Goal: Task Accomplishment & Management: Complete application form

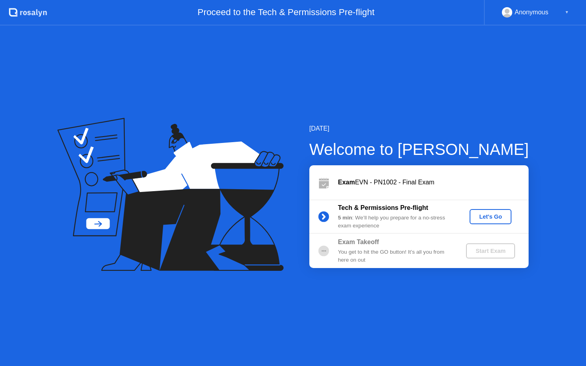
click at [493, 219] on div "Let's Go" at bounding box center [490, 217] width 35 height 6
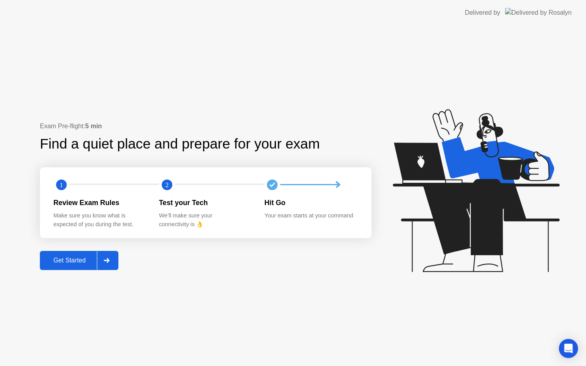
click at [91, 255] on button "Get Started" at bounding box center [79, 260] width 79 height 19
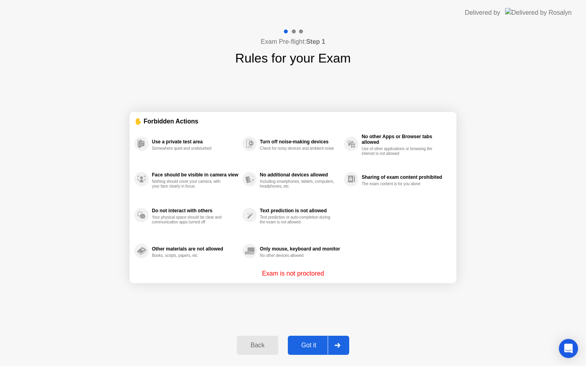
click at [330, 346] on div at bounding box center [337, 345] width 19 height 18
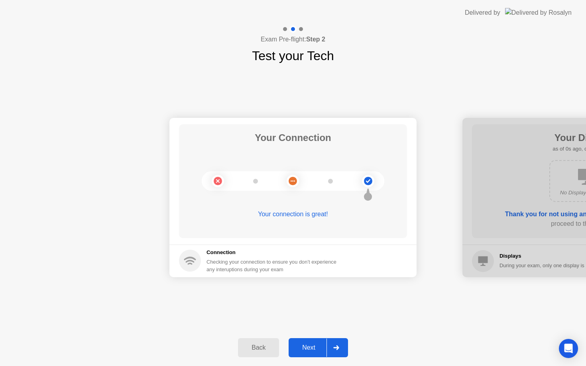
click at [330, 346] on div at bounding box center [335, 348] width 19 height 18
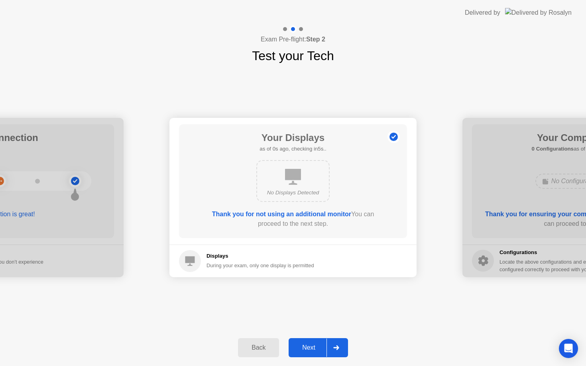
click at [330, 346] on div at bounding box center [335, 348] width 19 height 18
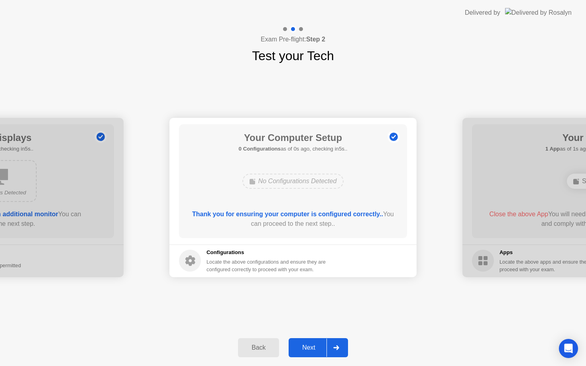
click at [330, 346] on div at bounding box center [335, 348] width 19 height 18
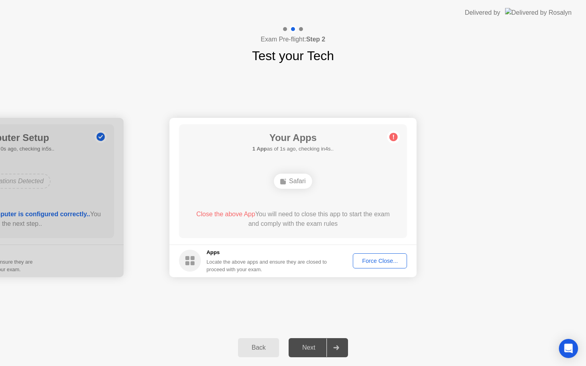
click at [377, 261] on div "Force Close..." at bounding box center [380, 261] width 49 height 6
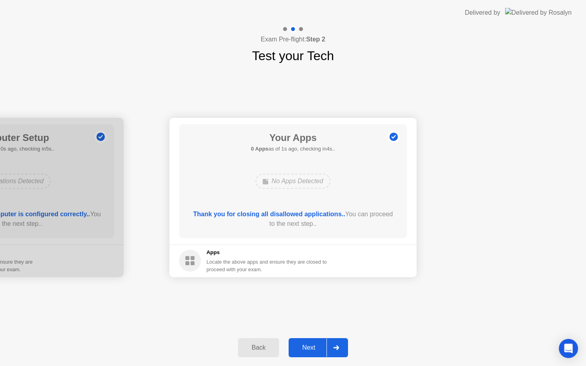
click at [324, 347] on div "Next" at bounding box center [308, 347] width 35 height 7
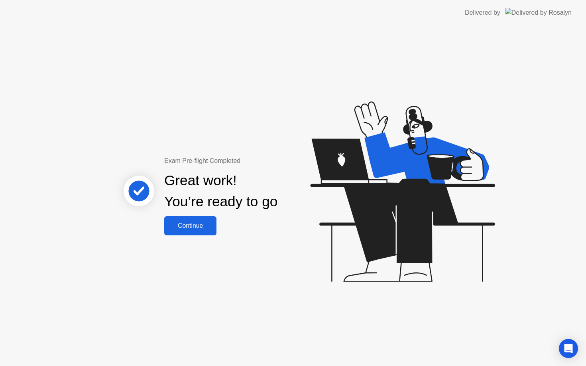
click at [189, 232] on button "Continue" at bounding box center [190, 225] width 52 height 19
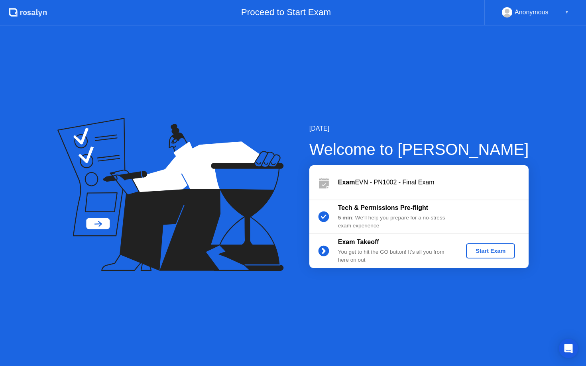
click at [490, 254] on div "Start Exam" at bounding box center [490, 251] width 43 height 6
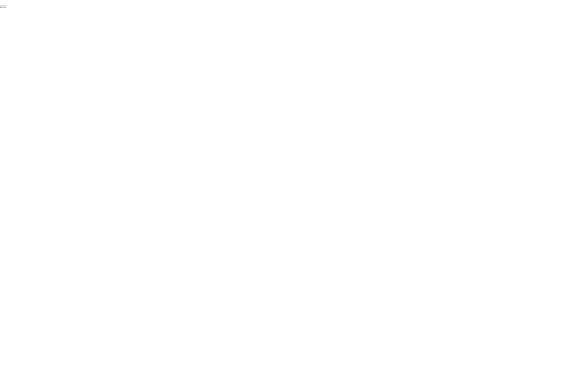
click at [6, 8] on button "End Proctoring Session" at bounding box center [3, 7] width 6 height 2
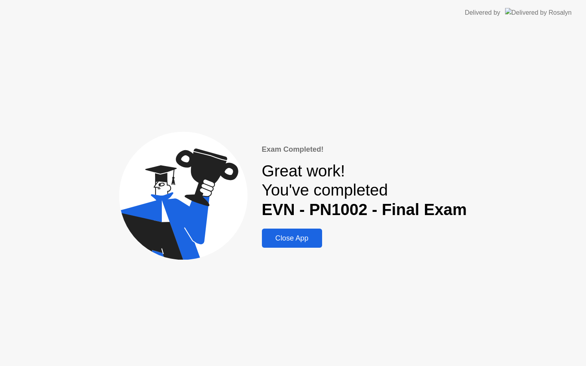
click at [292, 238] on div "Close App" at bounding box center [291, 238] width 55 height 8
